Goal: Task Accomplishment & Management: Complete application form

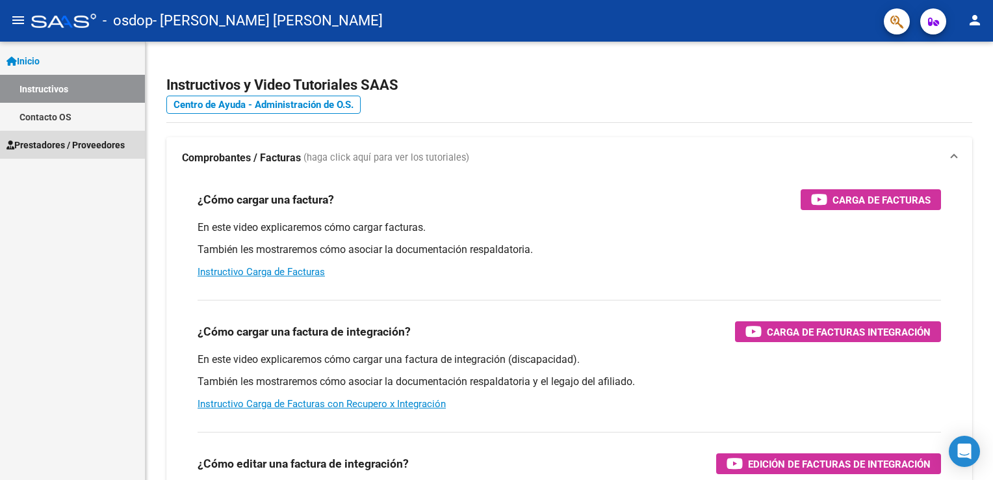
click at [88, 146] on span "Prestadores / Proveedores" at bounding box center [66, 145] width 118 height 14
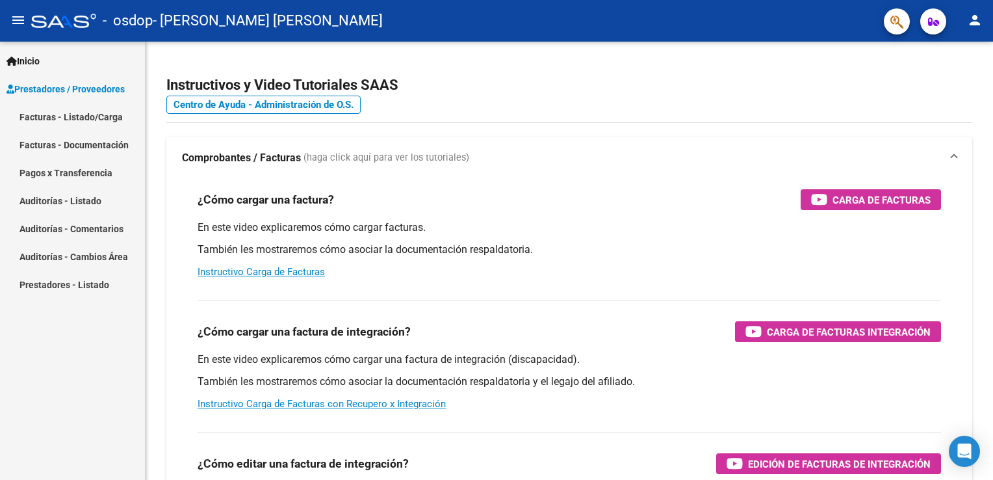
click at [92, 113] on link "Facturas - Listado/Carga" at bounding box center [72, 117] width 145 height 28
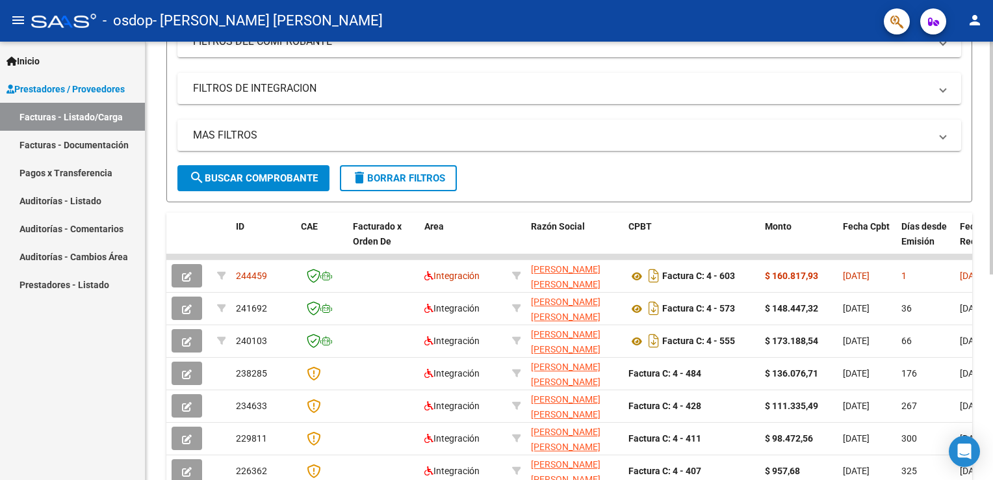
scroll to position [197, 0]
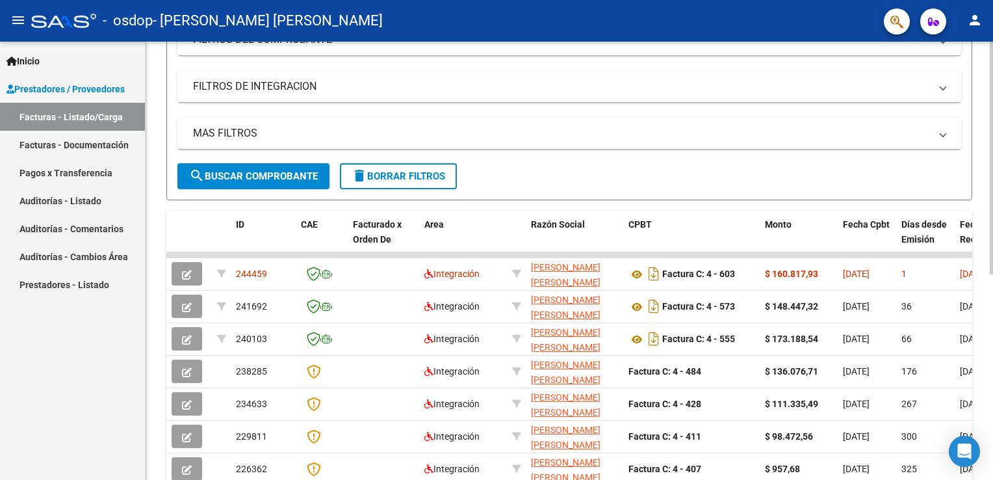
click at [993, 282] on html "menu - osdop - ALEXAKIS ANA CAREN person Inicio Instructivos Contacto OS Presta…" at bounding box center [496, 240] width 993 height 480
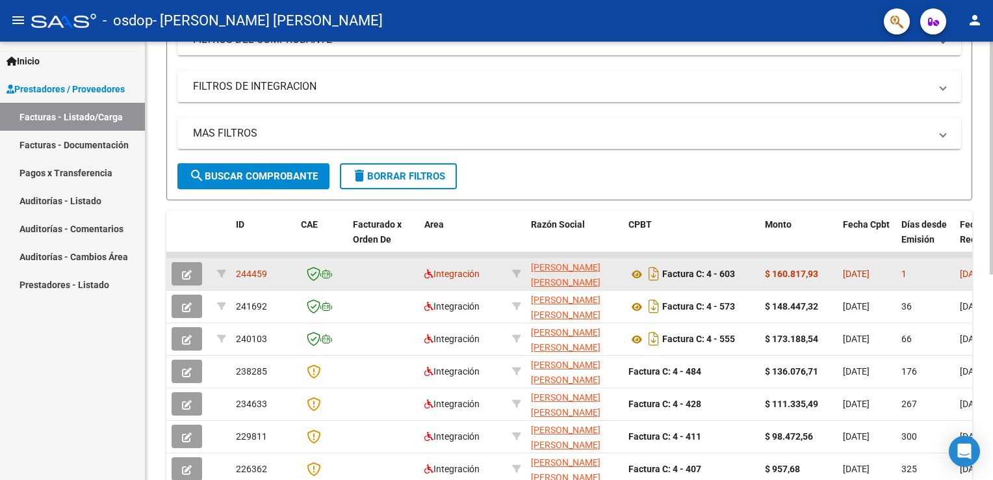
click at [345, 272] on datatable-body-cell at bounding box center [322, 274] width 52 height 32
click at [965, 272] on span "[DATE]" at bounding box center [973, 273] width 27 height 10
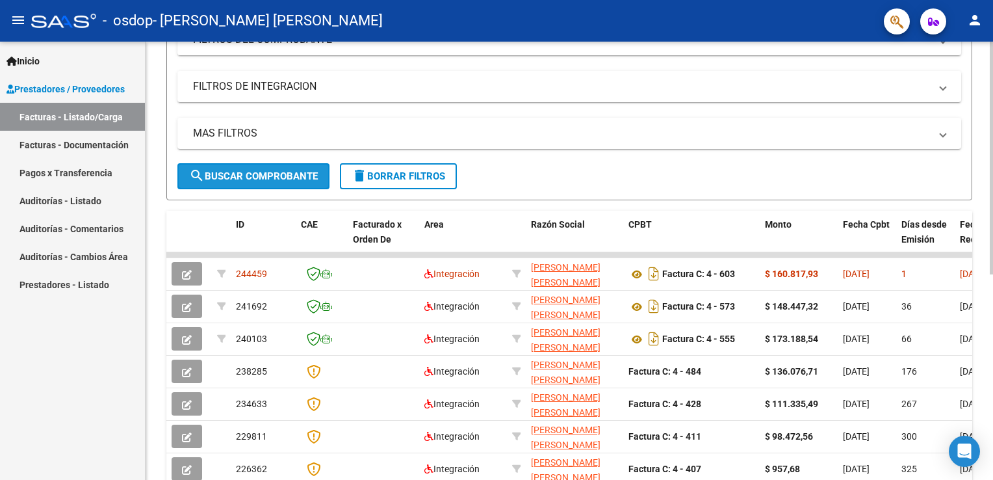
click at [260, 177] on span "search Buscar Comprobante" at bounding box center [253, 176] width 129 height 12
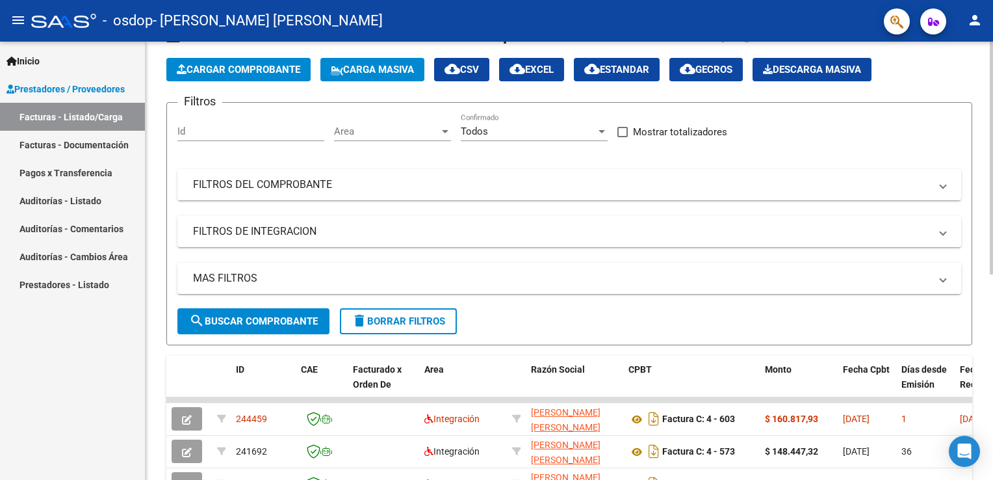
scroll to position [0, 0]
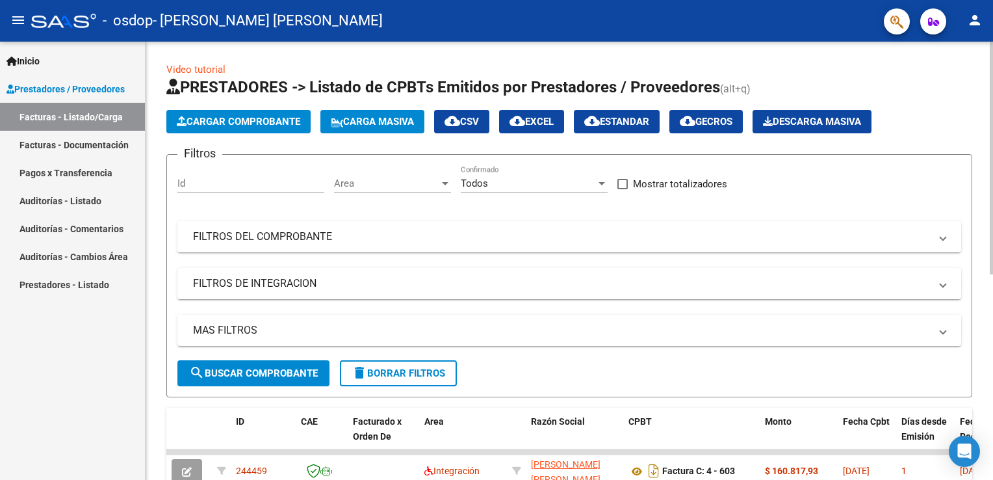
click at [986, 118] on div "Video tutorial PRESTADORES -> Listado de CPBTs Emitidos por Prestadores / Prove…" at bounding box center [571, 450] width 851 height 817
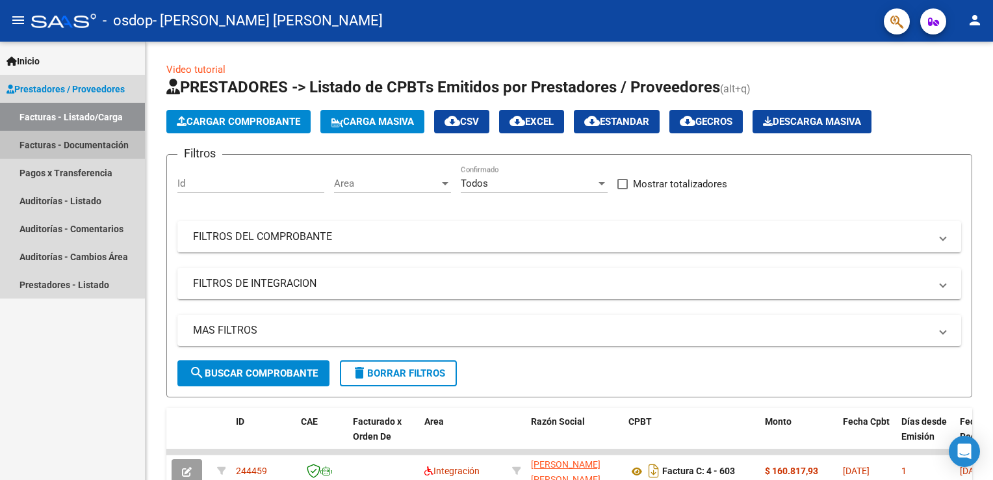
click at [55, 147] on link "Facturas - Documentación" at bounding box center [72, 145] width 145 height 28
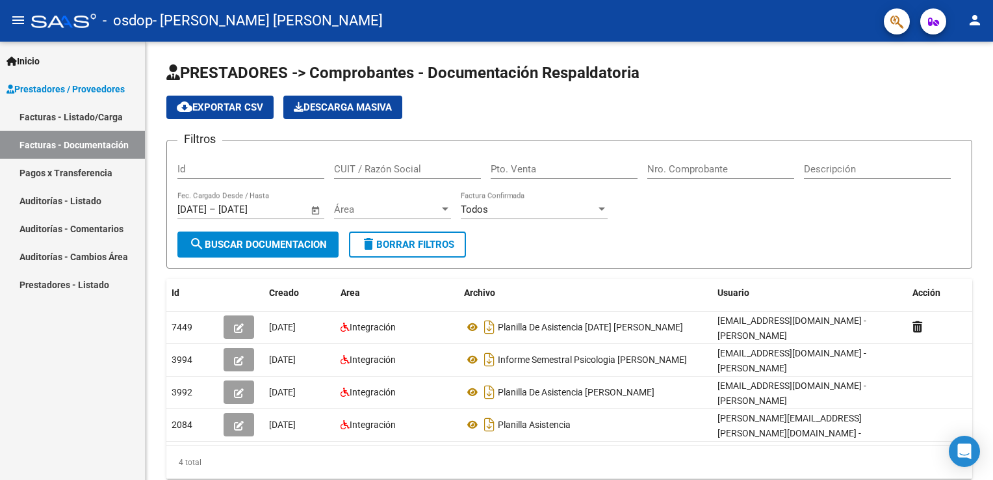
click at [55, 147] on link "Facturas - Documentación" at bounding box center [72, 145] width 145 height 28
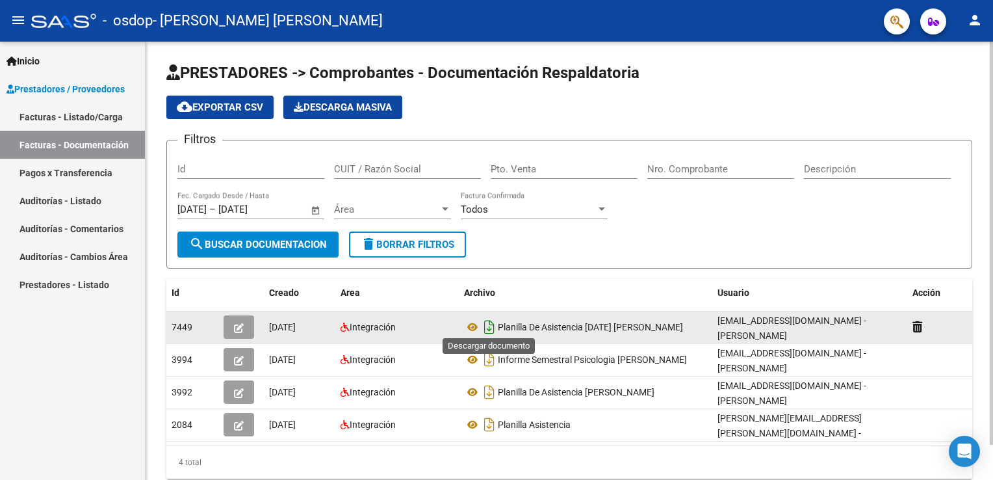
click at [489, 324] on icon "Descargar documento" at bounding box center [489, 327] width 17 height 21
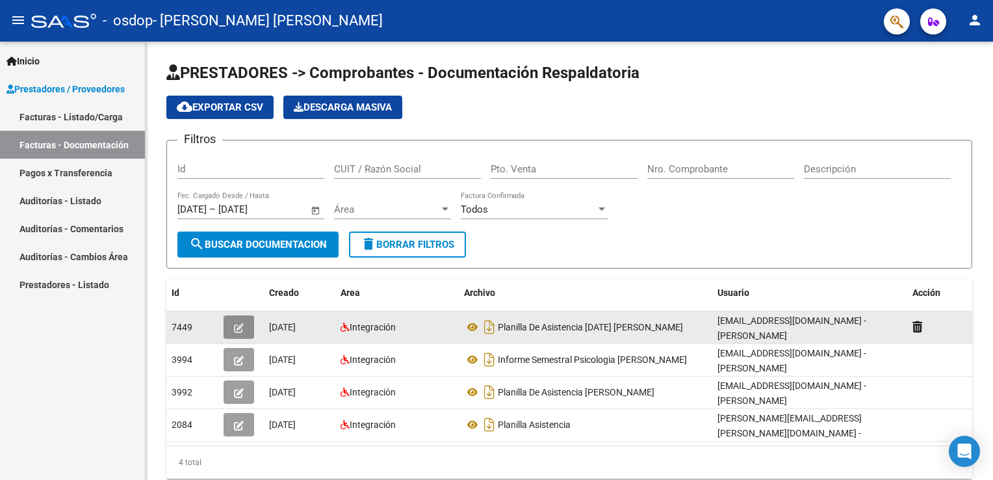
click at [239, 323] on icon "button" at bounding box center [239, 328] width 10 height 10
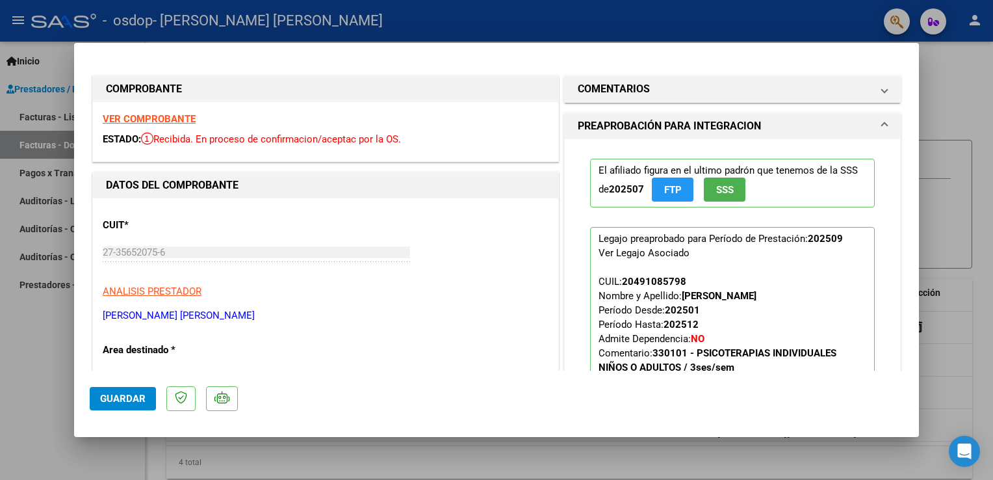
click at [247, 317] on p "ALEXAKIS ANA CAREN" at bounding box center [326, 315] width 446 height 15
click at [681, 125] on h1 "PREAPROBACIÓN PARA INTEGRACION" at bounding box center [669, 126] width 183 height 16
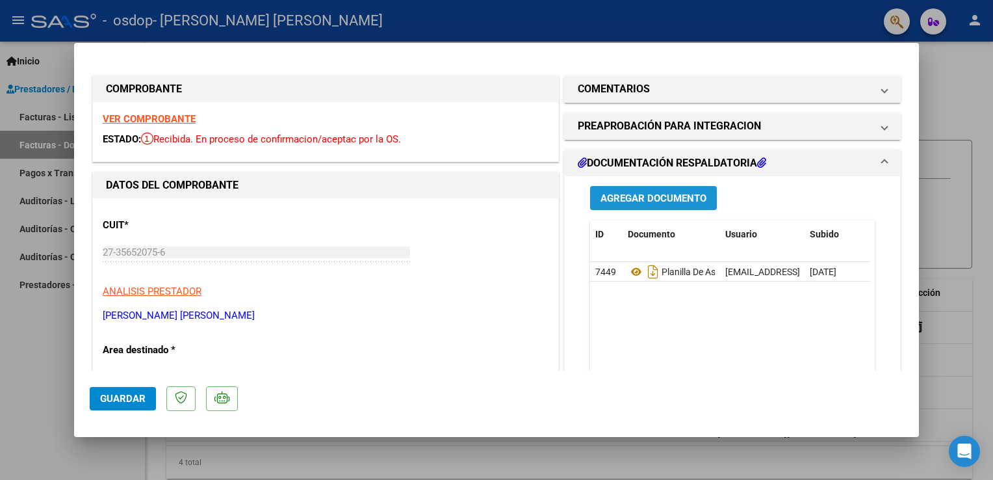
click at [641, 204] on button "Agregar Documento" at bounding box center [653, 198] width 127 height 24
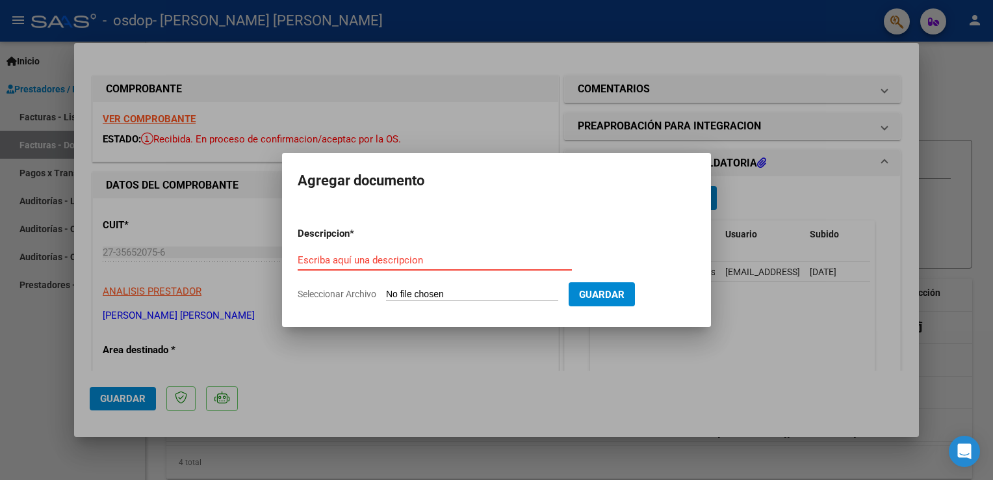
click at [400, 259] on input "Escriba aquí una descripcion" at bounding box center [435, 260] width 274 height 12
click at [452, 260] on input "Escriba aquí una descripcion" at bounding box center [435, 260] width 274 height 12
type input "p"
type input "PLANILLA DE ASISTENCIA"
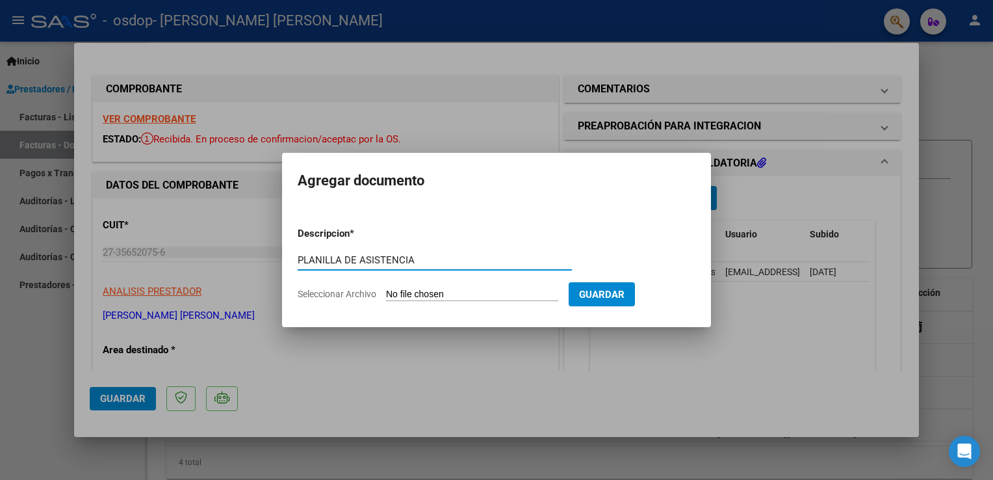
click at [412, 296] on input "Seleccionar Archivo" at bounding box center [472, 295] width 172 height 12
type input "C:\fakepath\PLANILLA DE ASISTENCIA SEPTIEMBRE 2025 FACUNDO ORELLANO.pdf"
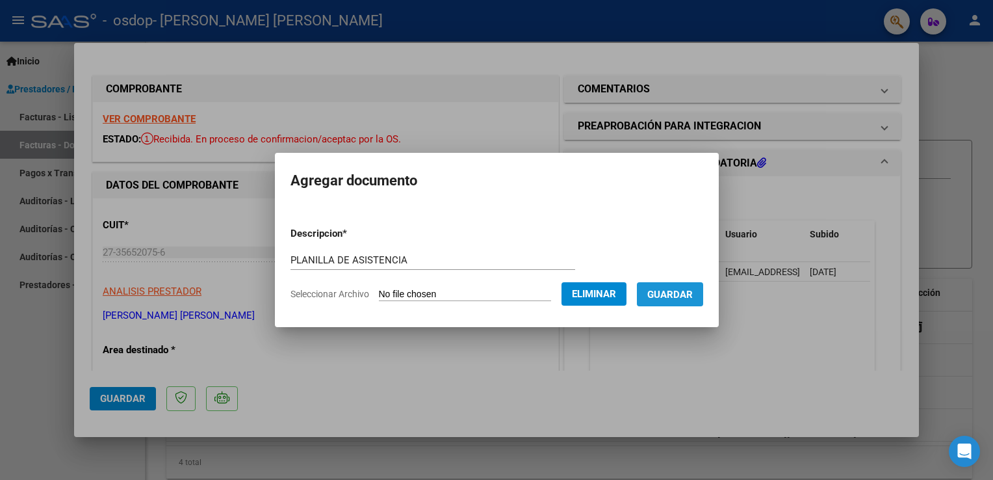
click at [668, 300] on span "Guardar" at bounding box center [670, 295] width 46 height 12
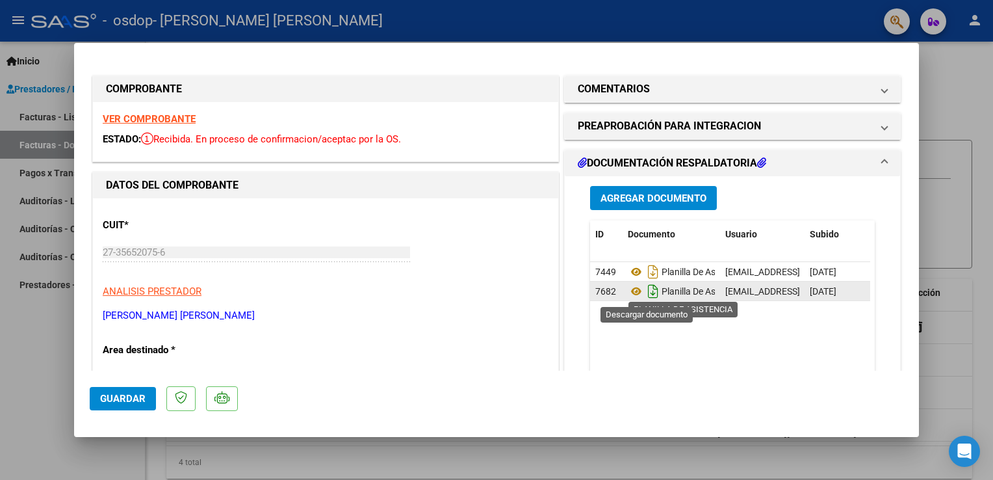
click at [655, 293] on icon "Descargar documento" at bounding box center [653, 291] width 17 height 21
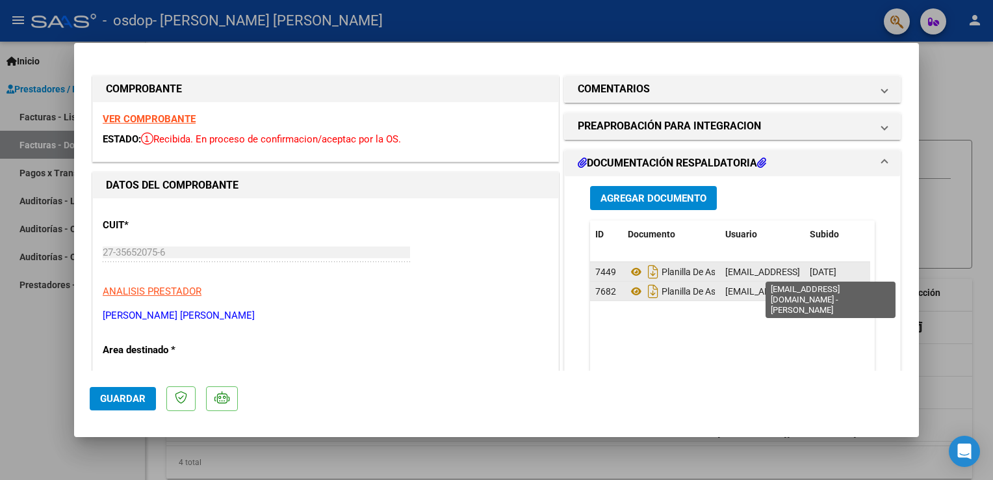
click at [735, 269] on span "[EMAIL_ADDRESS][DOMAIN_NAME] - [PERSON_NAME]" at bounding box center [835, 272] width 220 height 10
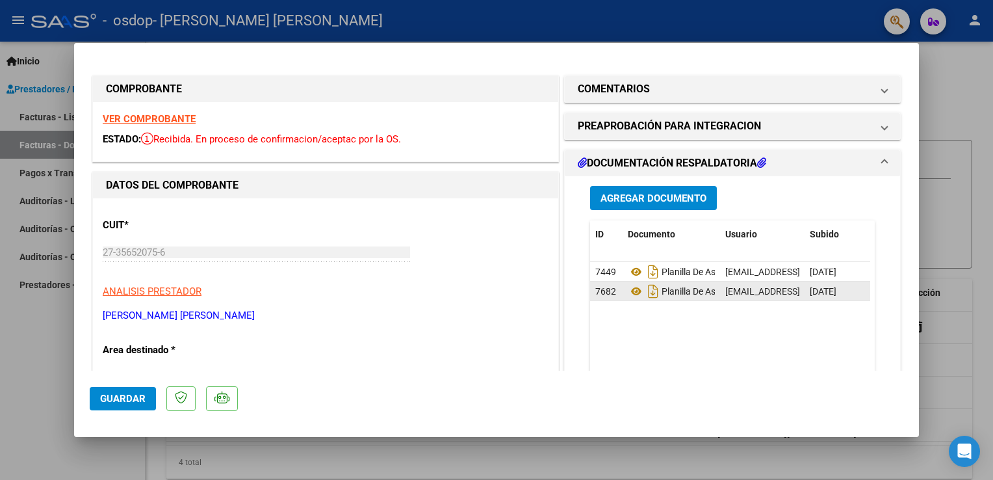
drag, startPoint x: 735, startPoint y: 269, endPoint x: 671, endPoint y: 347, distance: 100.3
click at [671, 347] on datatable-body "7449 Planilla De Asistencia Septiembre 2025 Facundo Orellano alexakisanacaren@g…" at bounding box center [730, 322] width 280 height 121
click at [94, 395] on button "Guardar" at bounding box center [123, 398] width 66 height 23
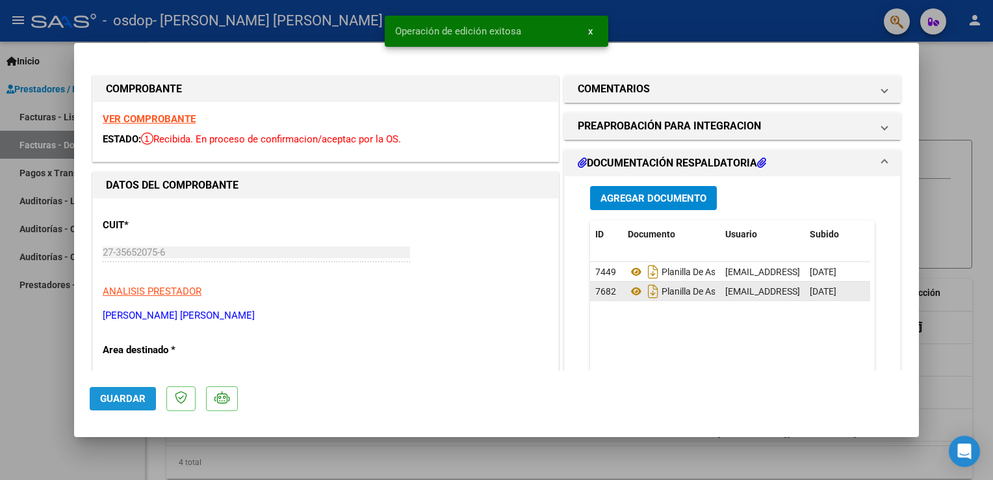
click at [94, 395] on button "Guardar" at bounding box center [123, 398] width 66 height 23
click at [928, 131] on div at bounding box center [496, 240] width 993 height 480
type input "$ 0,00"
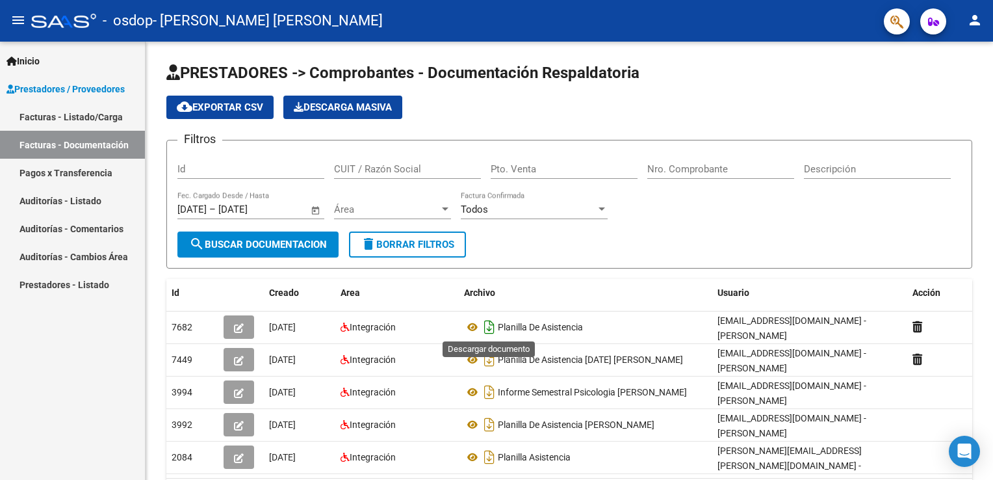
click at [489, 326] on icon "Descargar documento" at bounding box center [489, 327] width 17 height 21
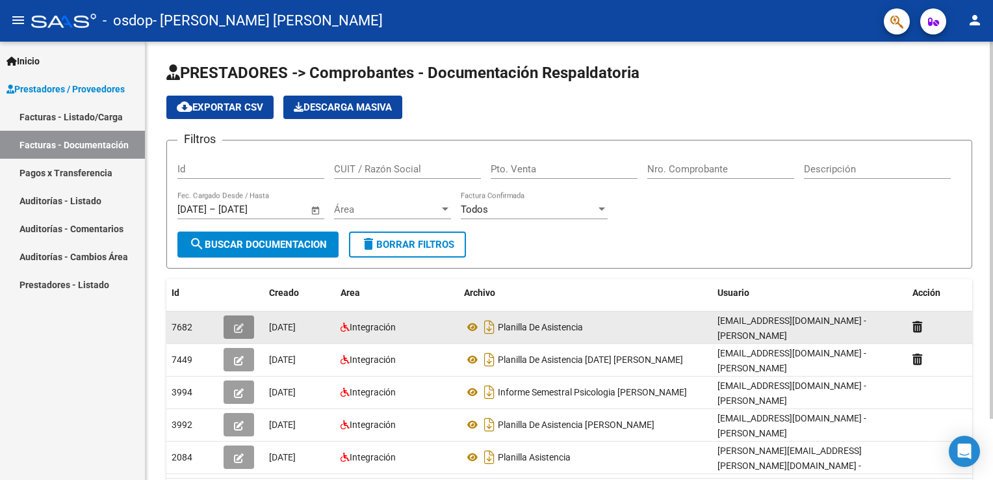
click at [241, 332] on button "button" at bounding box center [239, 326] width 31 height 23
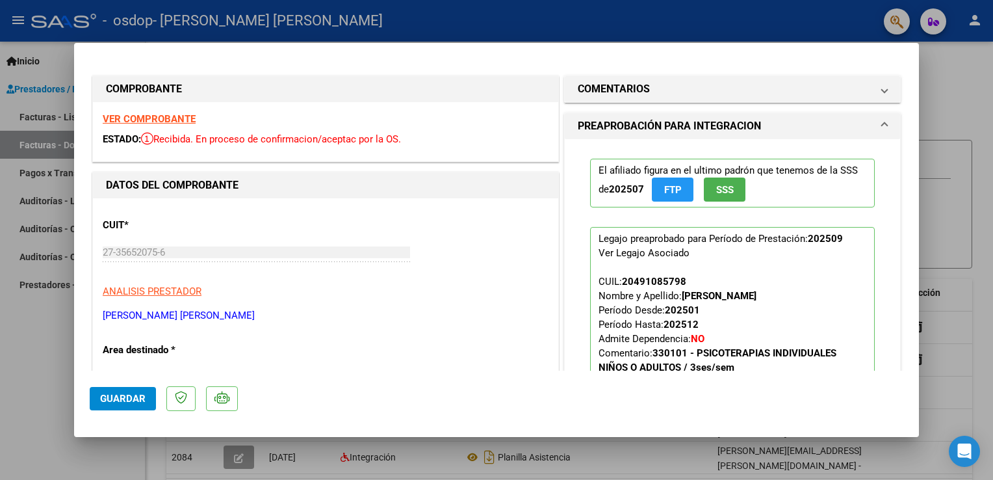
click at [974, 76] on div at bounding box center [496, 240] width 993 height 480
type input "$ 0,00"
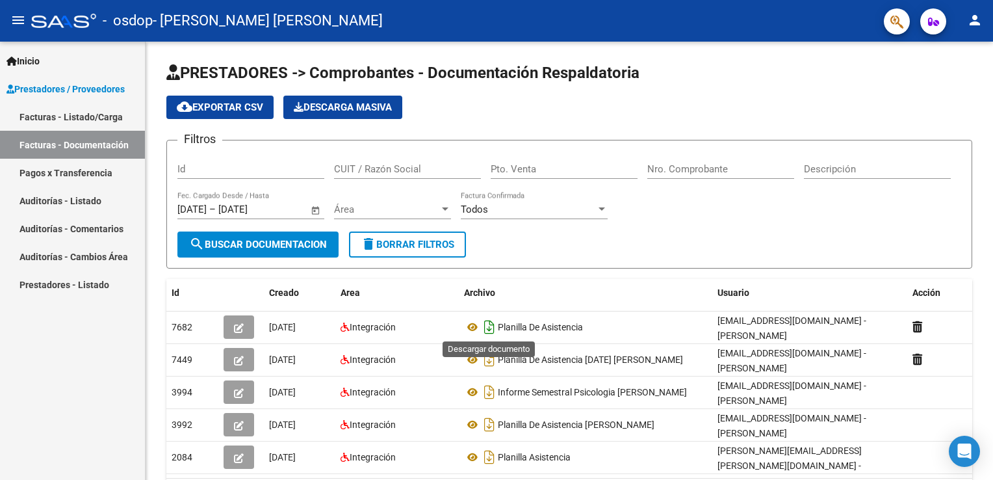
click at [490, 321] on icon "Descargar documento" at bounding box center [489, 327] width 17 height 21
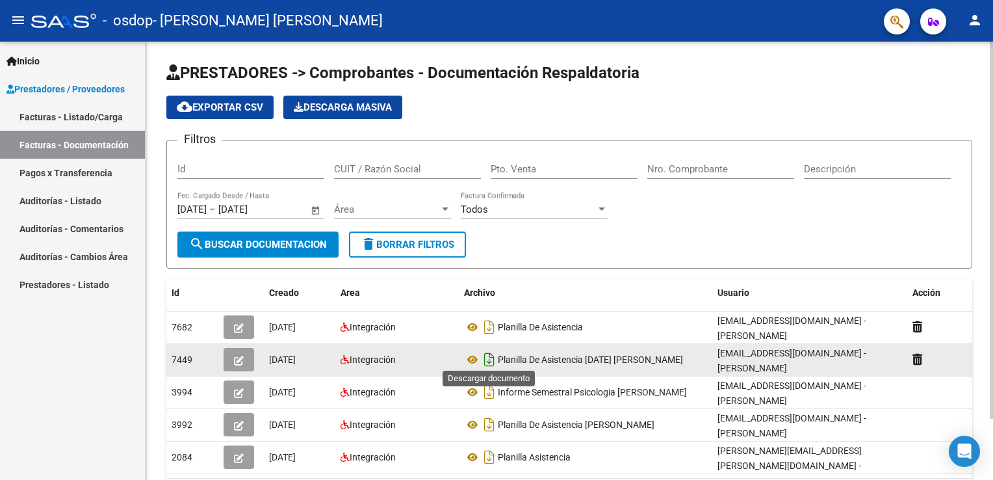
click at [488, 352] on icon "Descargar documento" at bounding box center [489, 359] width 17 height 21
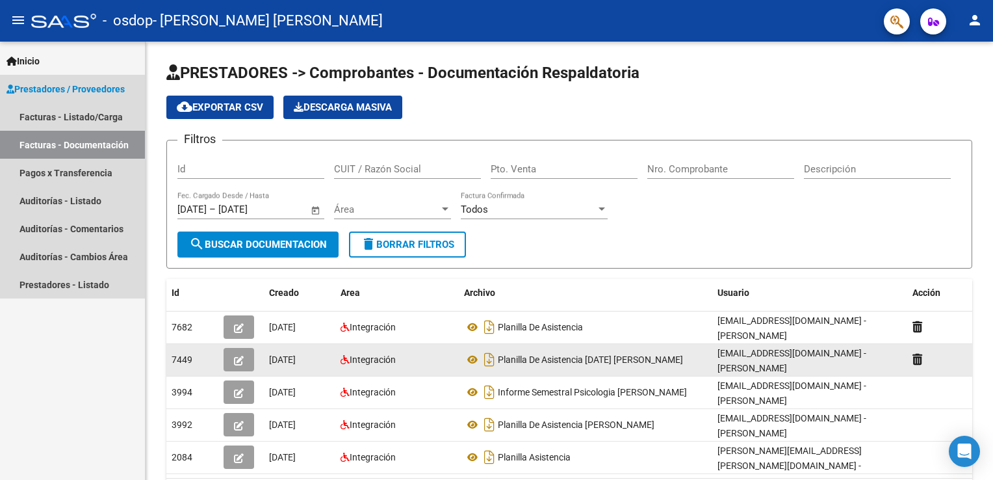
click at [82, 136] on link "Facturas - Documentación" at bounding box center [72, 145] width 145 height 28
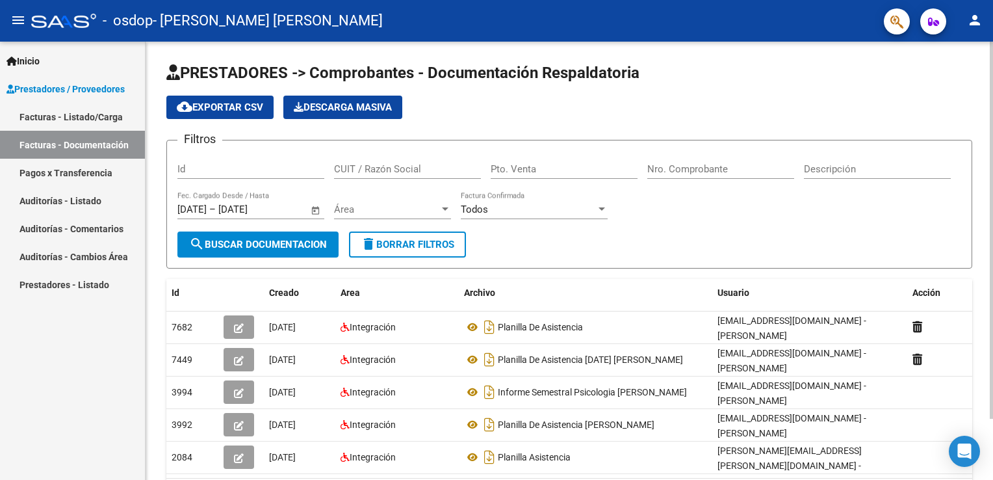
click at [504, 118] on div "cloud_download Exportar CSV Descarga Masiva" at bounding box center [569, 107] width 806 height 23
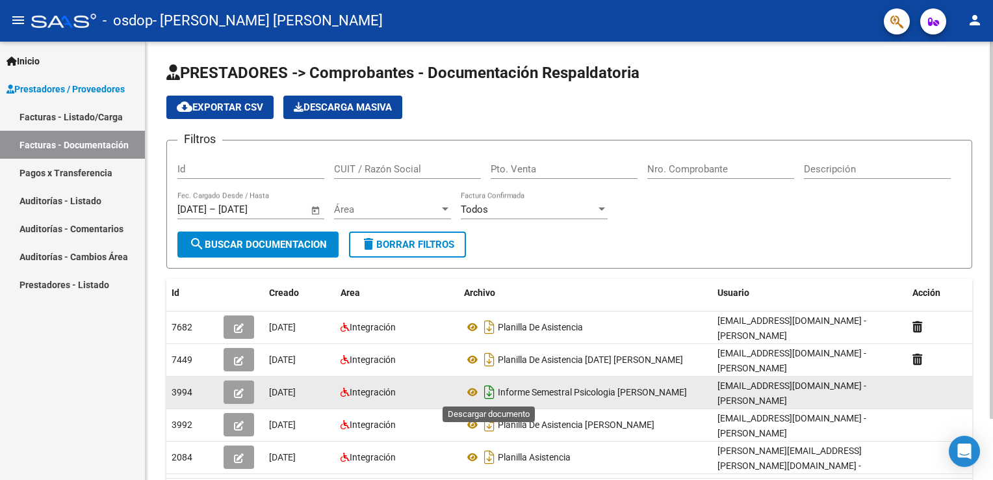
click at [489, 391] on icon "Descargar documento" at bounding box center [489, 392] width 17 height 21
